Goal: Navigation & Orientation: Understand site structure

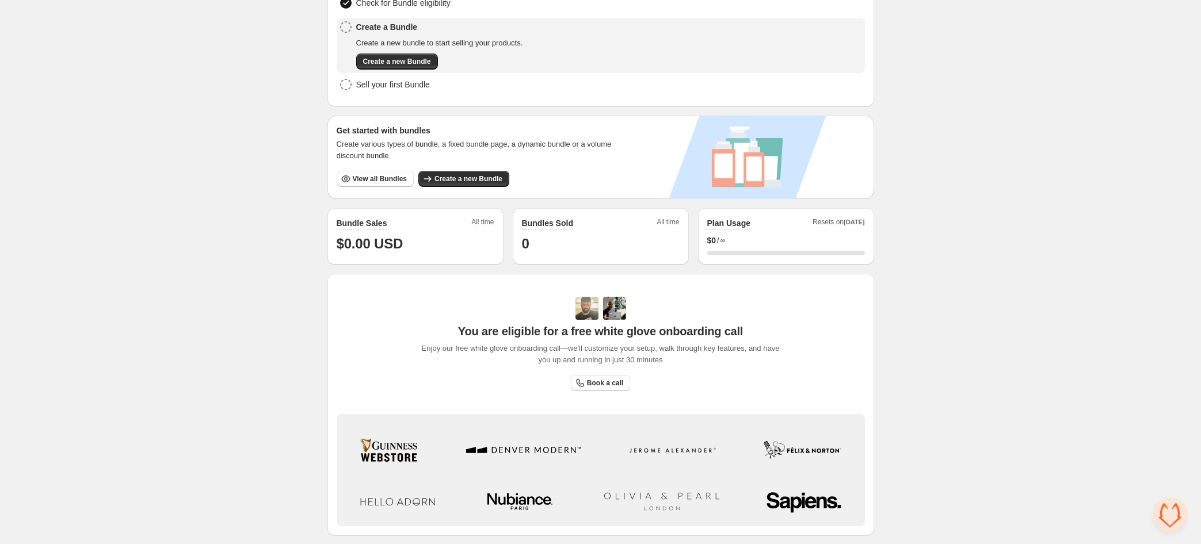
scroll to position [216, 0]
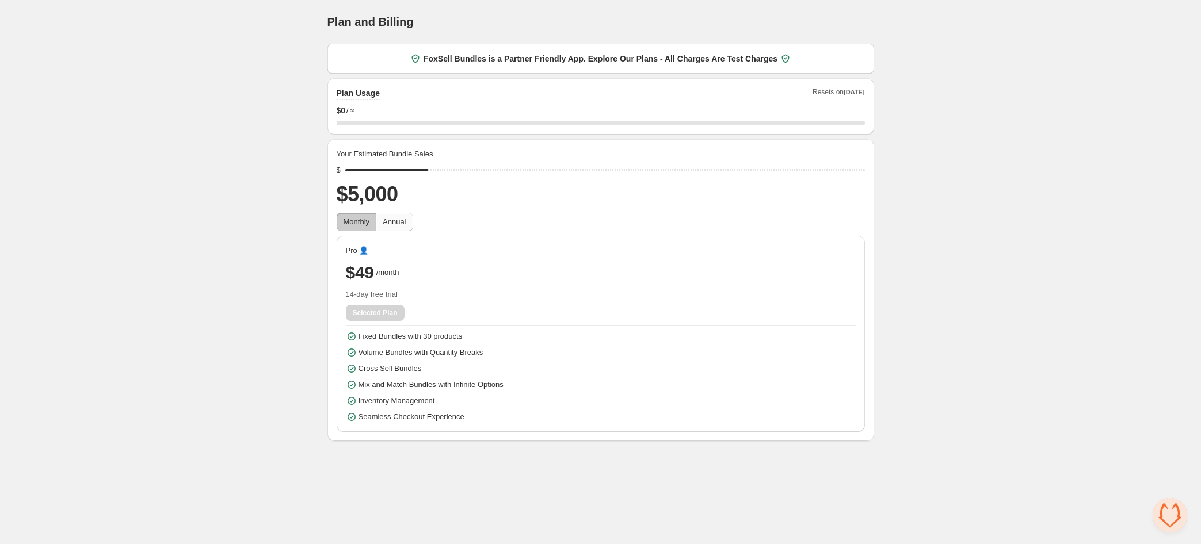
click at [405, 224] on span "Annual" at bounding box center [394, 222] width 23 height 9
click at [363, 229] on button "Monthly" at bounding box center [357, 222] width 40 height 18
